Goal: Task Accomplishment & Management: Use online tool/utility

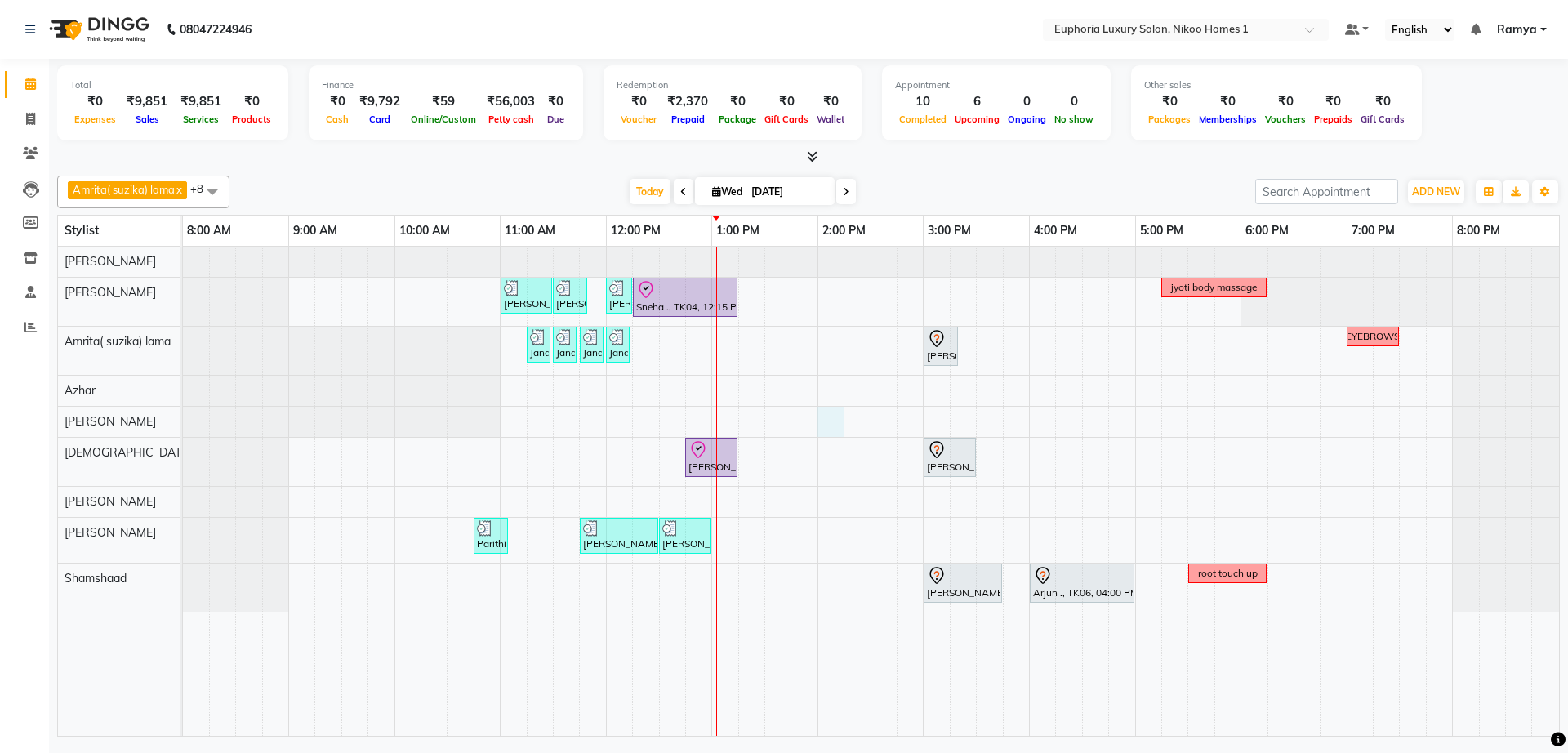
click at [819, 426] on div "Arif ., TK02, 11:00 AM-11:30 AM, EP-Instant Clean-Up Arif ., TK02, 11:30 AM-11:…" at bounding box center [871, 491] width 1376 height 489
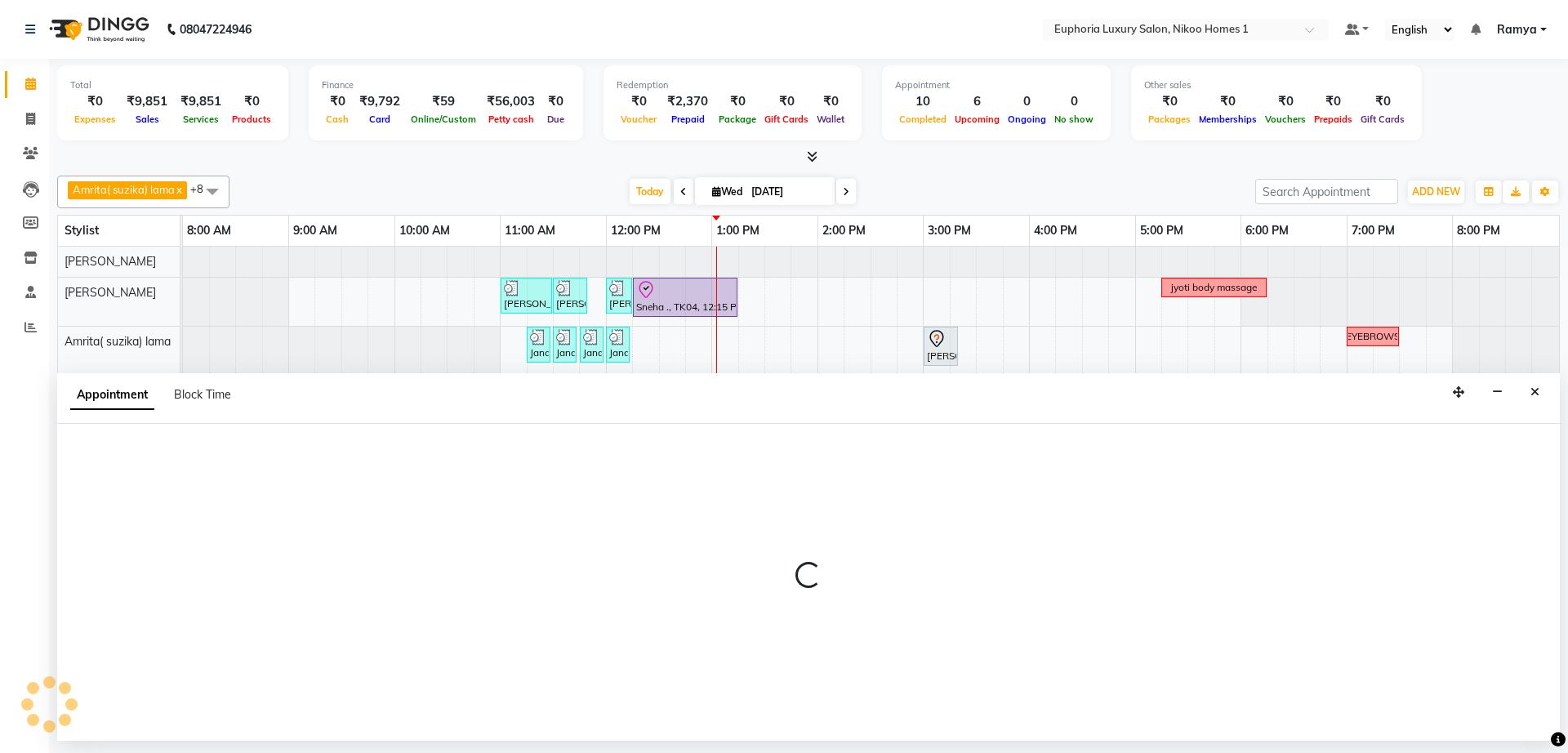
select select "81452"
select select "tentative"
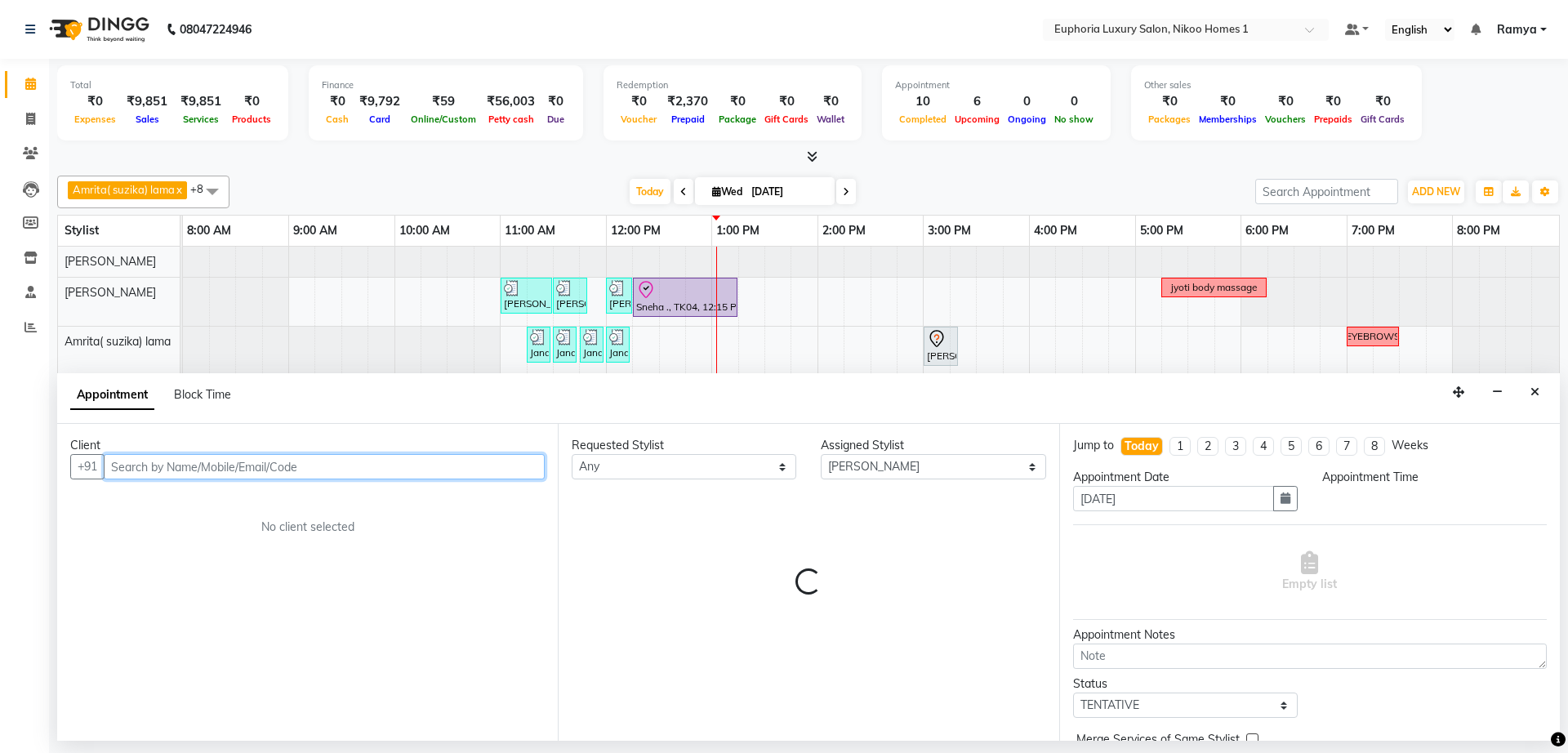
select select "840"
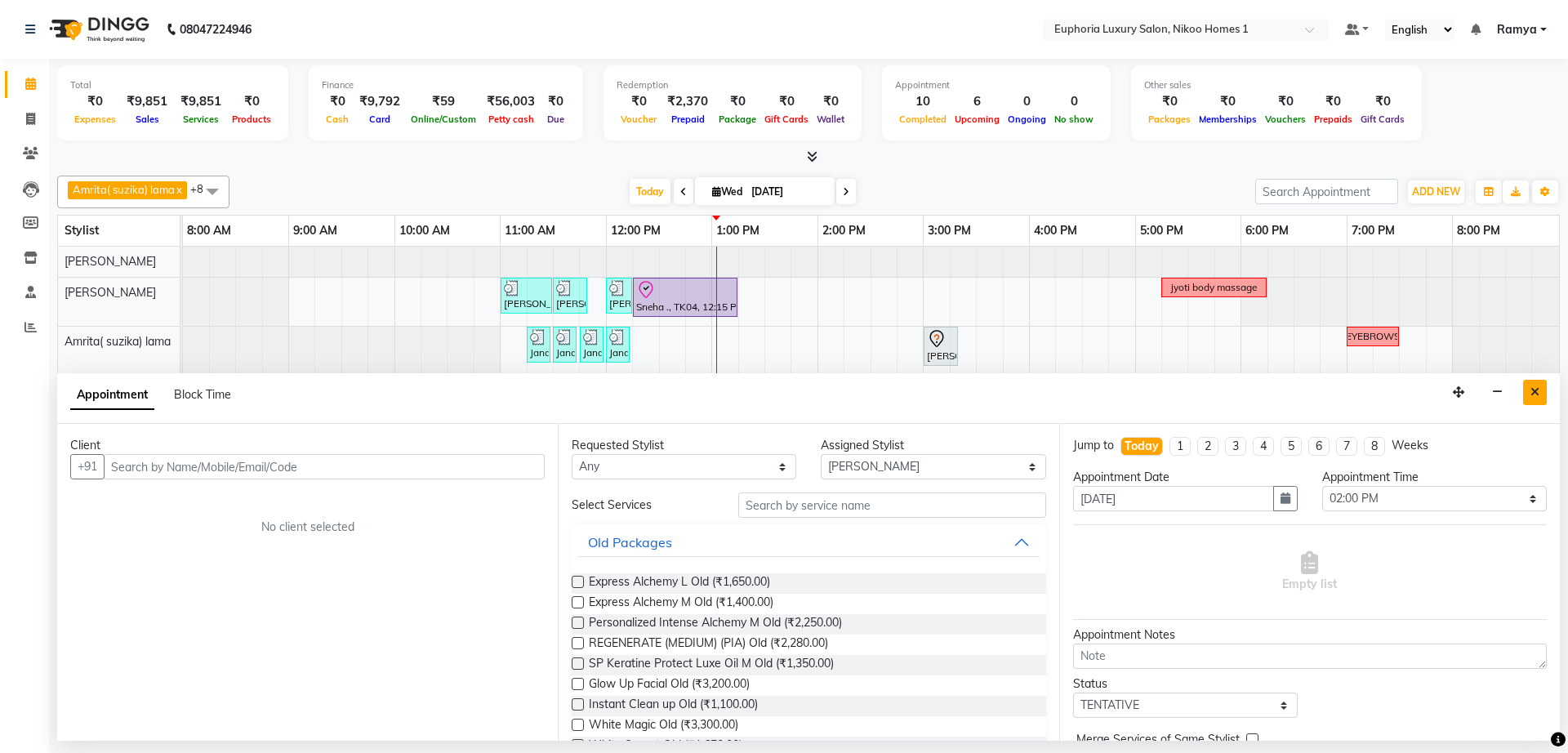
click at [1539, 387] on icon "Close" at bounding box center [1535, 391] width 9 height 11
